Goal: Task Accomplishment & Management: Complete application form

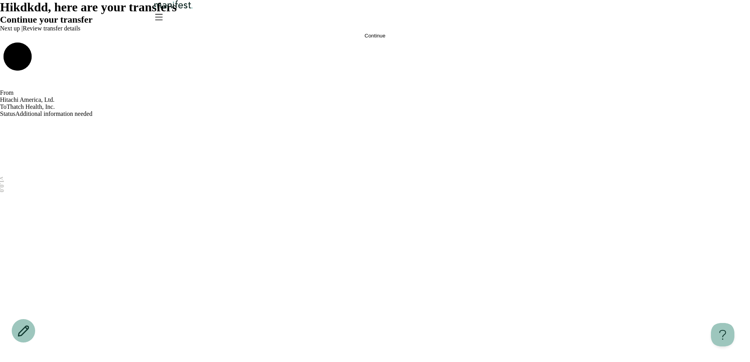
click at [422, 39] on button "Continue" at bounding box center [375, 36] width 750 height 6
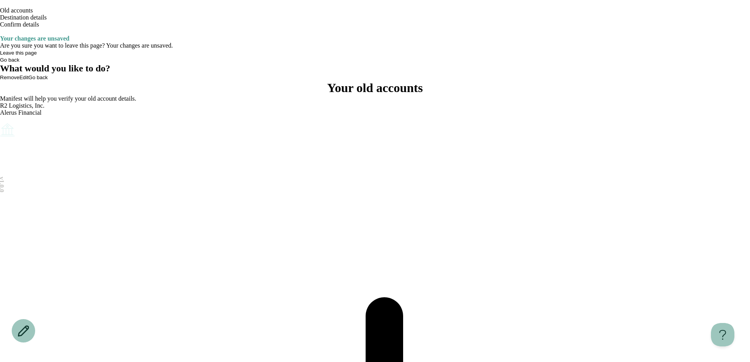
click at [0, 122] on icon "Account options" at bounding box center [0, 122] width 0 height 0
click at [9, 126] on button "Edit" at bounding box center [4, 127] width 9 height 6
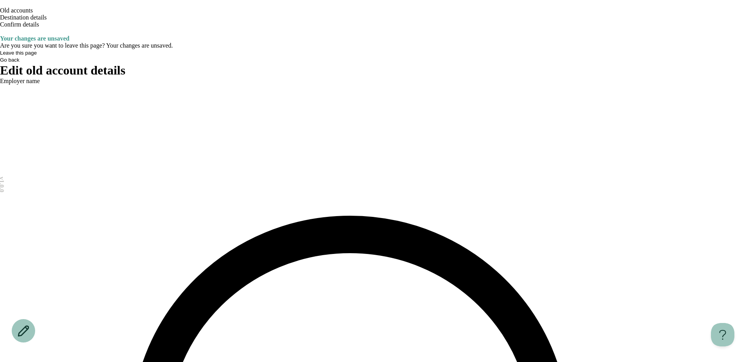
drag, startPoint x: 156, startPoint y: 23, endPoint x: 229, endPoint y: 39, distance: 74.7
click at [7, 12] on icon "Go back" at bounding box center [4, 9] width 5 height 4
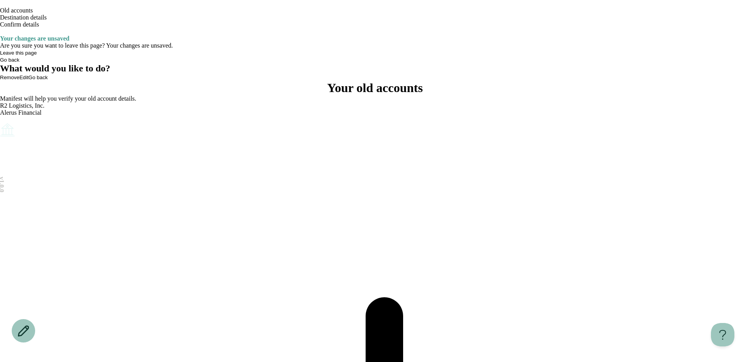
click at [0, 122] on icon "Account options" at bounding box center [0, 122] width 0 height 0
click at [28, 130] on button "Remove" at bounding box center [19, 127] width 20 height 6
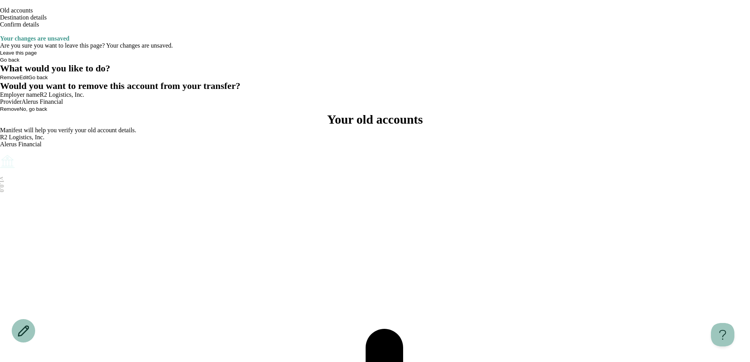
click at [20, 112] on button "Remove" at bounding box center [10, 109] width 20 height 6
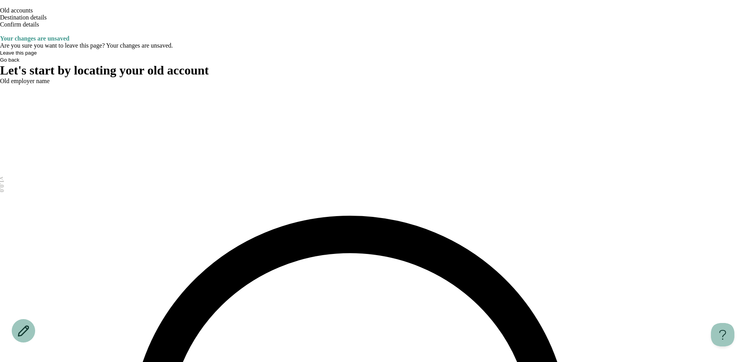
type input "**"
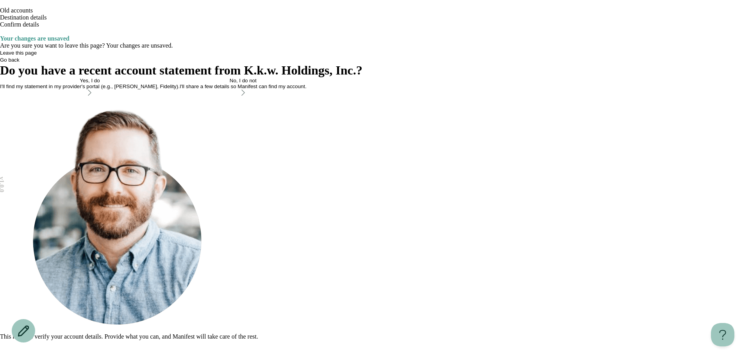
click at [180, 97] on button "Yes, I do I'll find my statement in my provider's portal (e.g., [PERSON_NAME], …" at bounding box center [90, 88] width 180 height 20
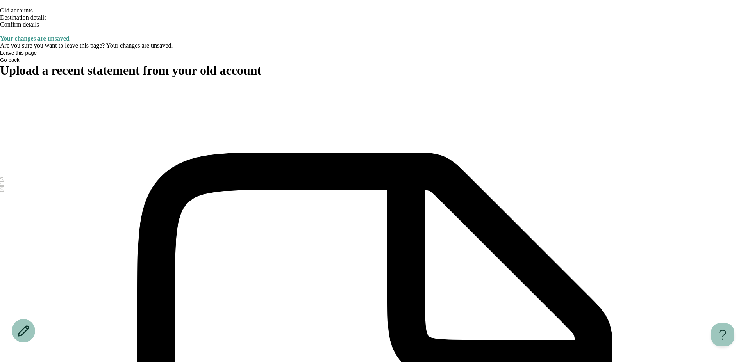
type input "**********"
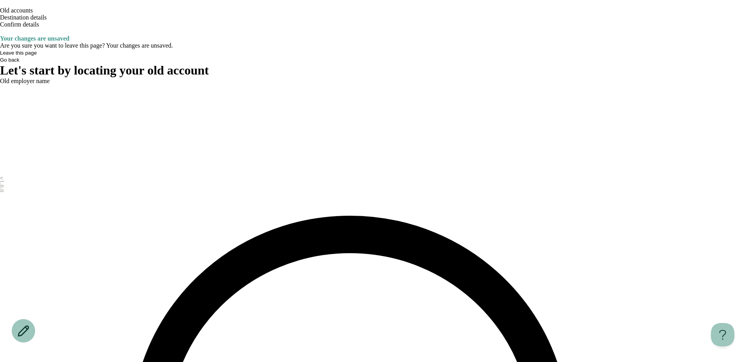
type input "**"
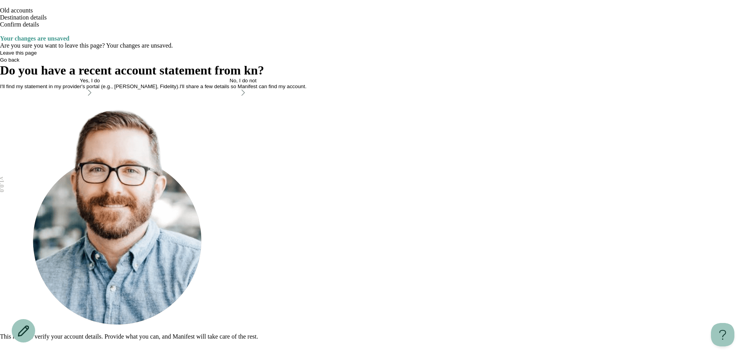
click at [180, 84] on div "Yes, I do" at bounding box center [90, 81] width 180 height 6
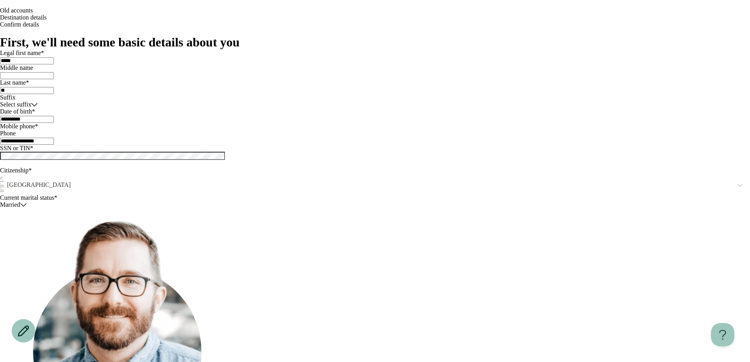
click at [7, 12] on icon "Go back" at bounding box center [4, 9] width 5 height 4
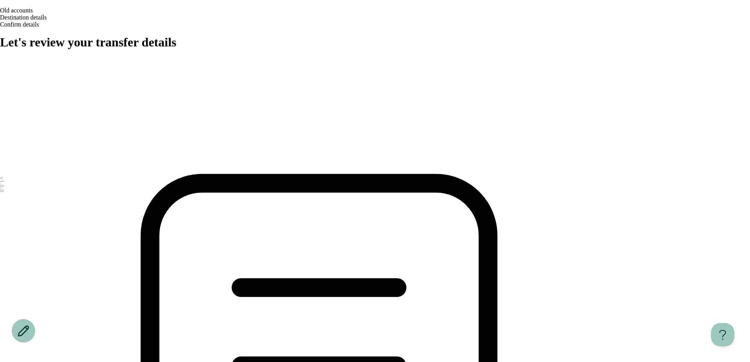
click at [0, 5] on icon "Go back" at bounding box center [0, 5] width 0 height 0
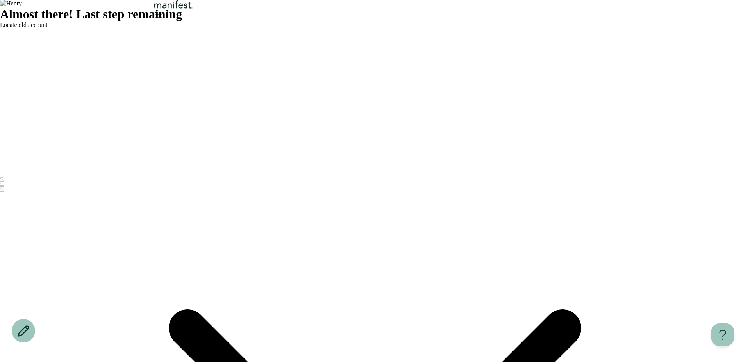
click at [194, 9] on img "Logo" at bounding box center [173, 4] width 42 height 9
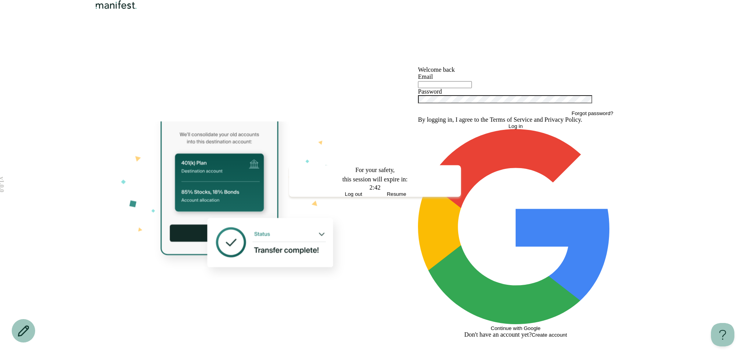
click at [349, 197] on button "Log out" at bounding box center [353, 194] width 43 height 6
